Goal: Transaction & Acquisition: Purchase product/service

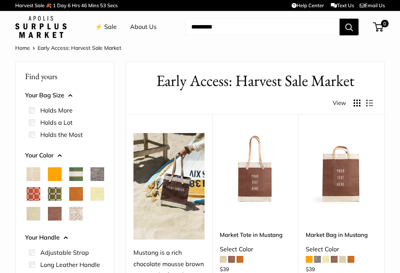
click at [69, 221] on span "White Porcelain" at bounding box center [76, 214] width 14 height 14
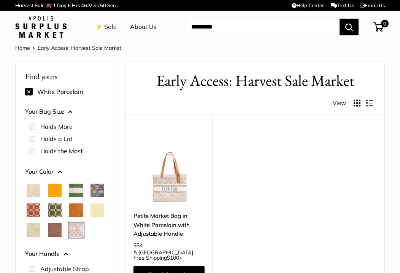
click at [0, 0] on img at bounding box center [0, 0] width 0 height 0
click at [91, 198] on span "Chambray" at bounding box center [98, 191] width 14 height 14
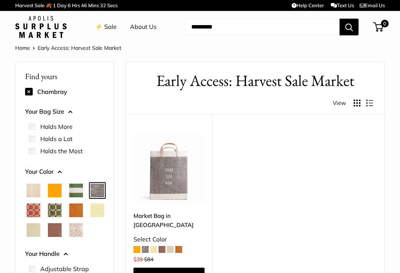
click at [59, 169] on button "Your Color" at bounding box center [64, 171] width 79 height 11
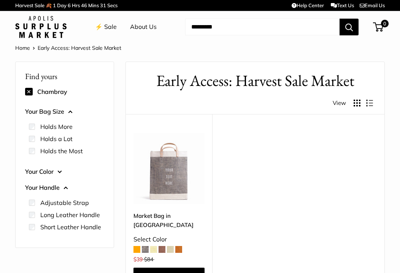
click at [59, 171] on button "Your Color" at bounding box center [64, 171] width 79 height 11
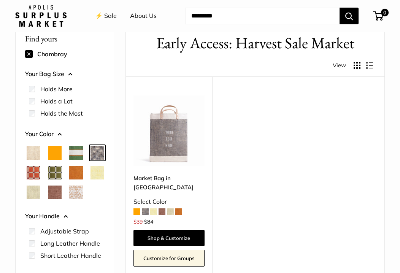
scroll to position [35, 0]
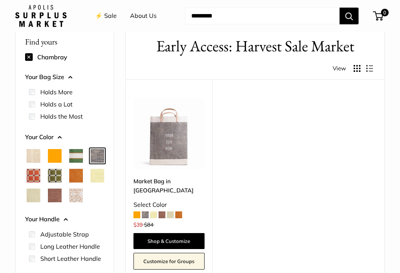
click at [136, 212] on span at bounding box center [137, 215] width 7 height 7
click at [153, 212] on span at bounding box center [153, 215] width 7 height 7
click at [177, 212] on span at bounding box center [178, 215] width 7 height 7
click at [168, 212] on span at bounding box center [170, 215] width 7 height 7
click at [171, 212] on span at bounding box center [170, 215] width 7 height 7
